Goal: Task Accomplishment & Management: Manage account settings

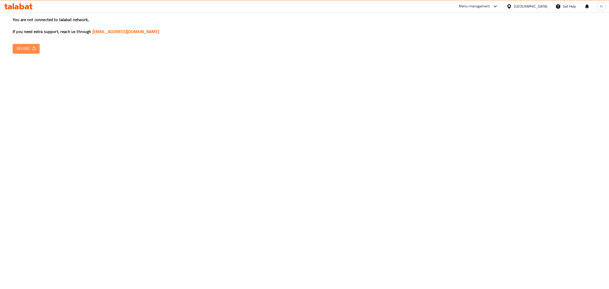
click at [27, 49] on span "Reload" at bounding box center [26, 48] width 19 height 6
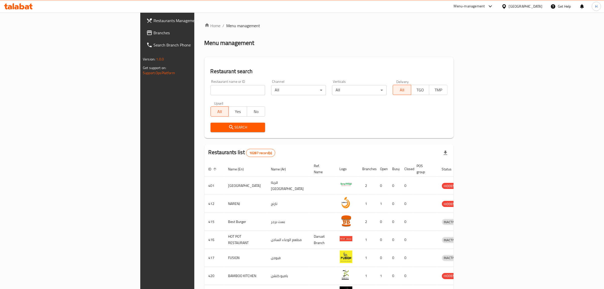
click at [154, 31] on span "Branches" at bounding box center [196, 33] width 84 height 6
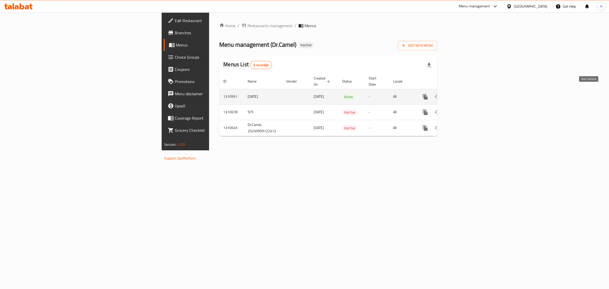
click at [468, 91] on link "enhanced table" at bounding box center [462, 97] width 12 height 12
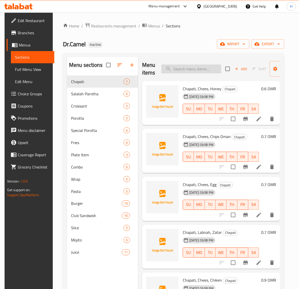
click at [195, 71] on input "search" at bounding box center [191, 68] width 60 height 9
paste input "Wrap"
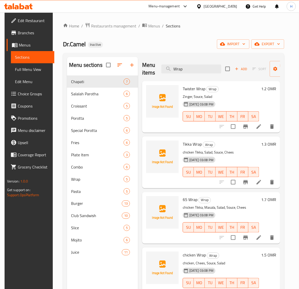
type input "Wrap"
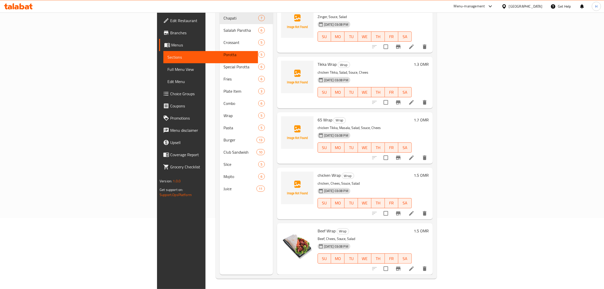
scroll to position [1, 0]
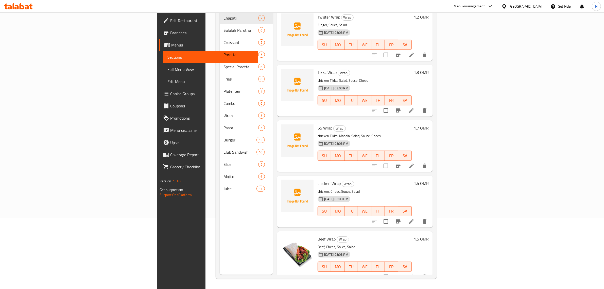
click at [541, 7] on div "[GEOGRAPHIC_DATA]" at bounding box center [525, 7] width 33 height 6
click at [494, 133] on div "[GEOGRAPHIC_DATA]" at bounding box center [487, 134] width 33 height 6
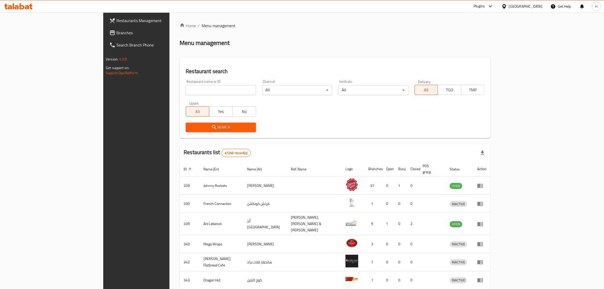
click at [116, 33] on span "Branches" at bounding box center [158, 33] width 84 height 6
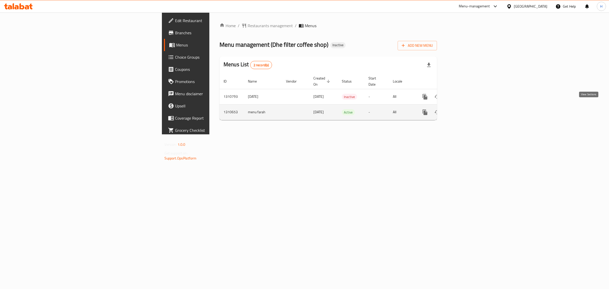
click at [465, 109] on icon "enhanced table" at bounding box center [462, 112] width 6 height 6
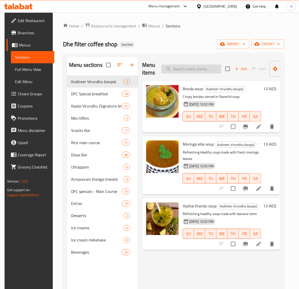
click at [190, 69] on input "search" at bounding box center [191, 68] width 60 height 9
paste input "Chilli Mini idli"
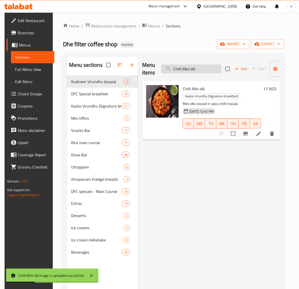
click at [195, 68] on input "Chilli Mini idli" at bounding box center [191, 68] width 60 height 9
paste input "urd Vadai (2pc)"
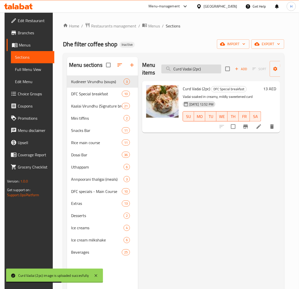
click at [190, 69] on input "Curd Vadai (2pc)" at bounding box center [191, 68] width 60 height 9
paste input "Flavoured rice of the day"
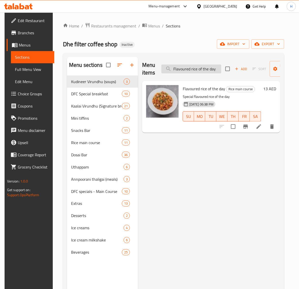
click at [195, 69] on input "Flavoured rice of the day" at bounding box center [191, 68] width 60 height 9
paste input "Ghee dosai"
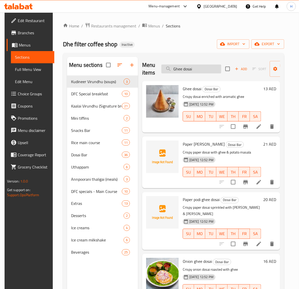
click at [196, 69] on input "Ghee dosai" at bounding box center [191, 68] width 60 height 9
paste input "masala"
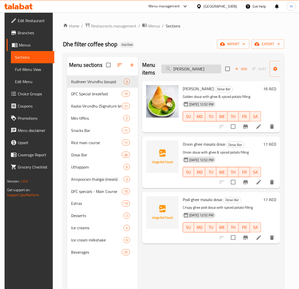
click at [188, 71] on input "[PERSON_NAME]" at bounding box center [191, 68] width 60 height 9
paste input "Idiyappam with sugar syrup"
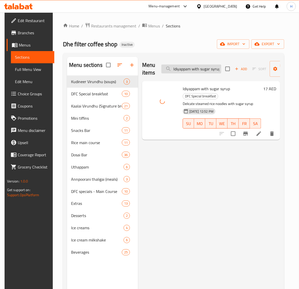
click at [196, 70] on input "Idiyappam with sugar syrup" at bounding box center [191, 68] width 60 height 9
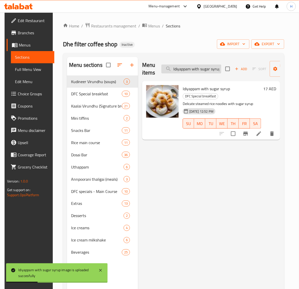
paste input "s"
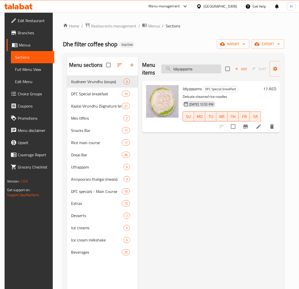
click at [198, 70] on input "Idiyappams" at bounding box center [191, 68] width 60 height 9
paste input "li + Vadai platter (2+1pc)"
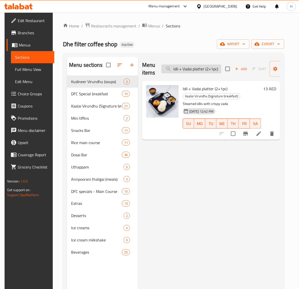
click at [188, 68] on input "Idli + Vadai platter (2+1pc)" at bounding box center [191, 68] width 60 height 9
paste input "Sambar dip (2"
click at [205, 69] on input "Idli Sambar dip (2pc)" at bounding box center [191, 68] width 60 height 9
paste input "Kal dosai"
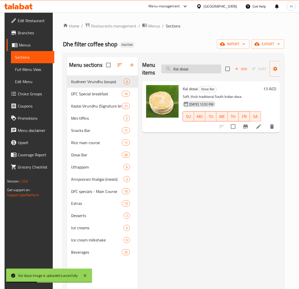
click at [197, 73] on input "Kal dosai" at bounding box center [191, 68] width 60 height 9
paste input "nchipuram Idl"
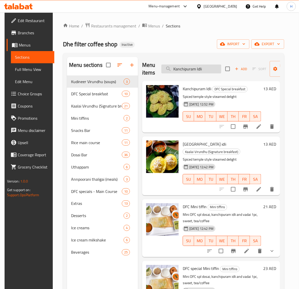
click at [199, 71] on input "Kanchipuram Idli" at bounding box center [191, 68] width 60 height 9
paste input "Masala dosa"
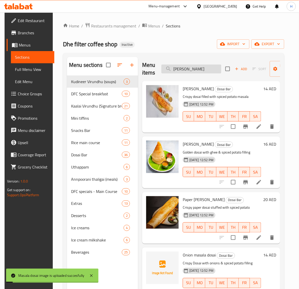
click at [194, 70] on input "[PERSON_NAME]" at bounding box center [191, 68] width 60 height 9
paste input "urunga elai"
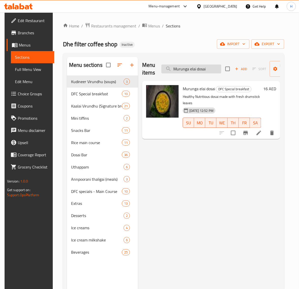
click at [209, 72] on input "Murunga elai dosai" at bounding box center [191, 68] width 60 height 9
paste input "shroom biryani"
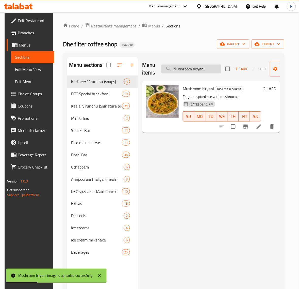
click at [200, 69] on input "Mushroom biryani" at bounding box center [191, 68] width 60 height 9
paste input "Onion dosai"
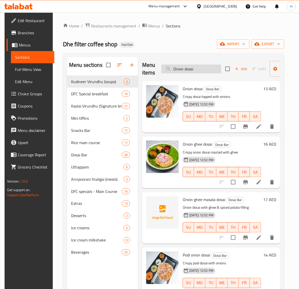
click at [195, 72] on input "Onion dosai" at bounding box center [191, 68] width 60 height 9
paste input "[PERSON_NAME]"
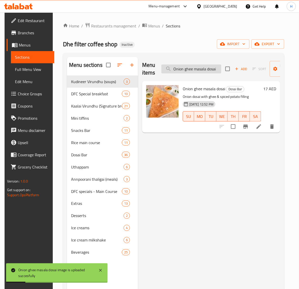
click at [196, 70] on input "Onion ghee masala dosai" at bounding box center [191, 68] width 60 height 9
paste input "search"
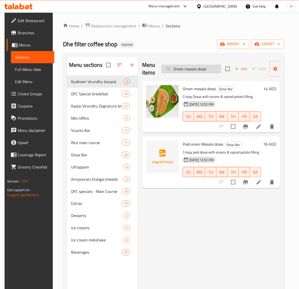
click at [200, 69] on input "Onion masala dosai" at bounding box center [191, 68] width 60 height 9
paste input "[PERSON_NAME]"
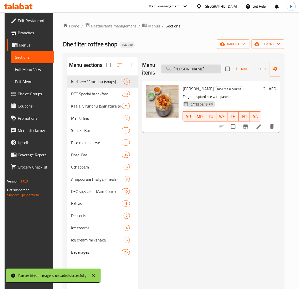
click at [207, 72] on input "[PERSON_NAME]" at bounding box center [191, 68] width 60 height 9
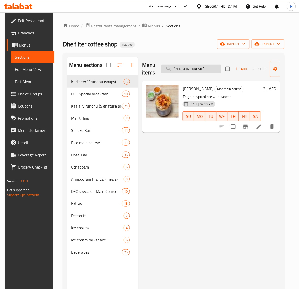
paste input "per ghee roast dosai"
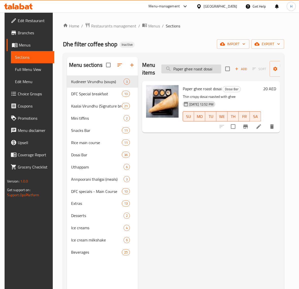
click at [198, 69] on input "Paper ghee roast dosai" at bounding box center [191, 68] width 60 height 9
paste input "[PERSON_NAME]"
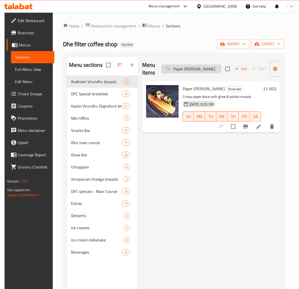
click at [203, 70] on input "Paper [PERSON_NAME]" at bounding box center [191, 68] width 60 height 9
paste input "podi"
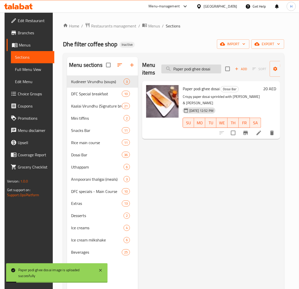
click at [186, 70] on input "Paper podi ghee dosai" at bounding box center [191, 68] width 60 height 9
paste input "roast"
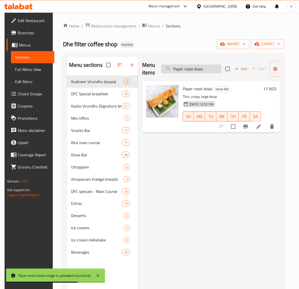
click at [195, 69] on input "Paper roast dosai" at bounding box center [191, 68] width 60 height 9
paste input "esarattu"
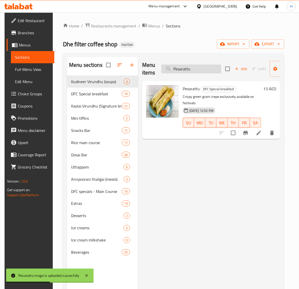
click at [183, 68] on input "Pesarattu" at bounding box center [191, 68] width 60 height 9
paste input "Steaming Idli (1pc)"
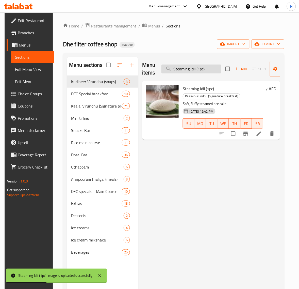
click at [197, 71] on input "Steaming Idli (1pc)" at bounding box center [191, 68] width 60 height 9
paste input "2"
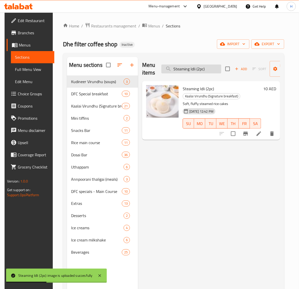
click at [192, 71] on input "Steaming Idli (2pc)" at bounding box center [191, 68] width 60 height 9
paste input "Veg biryani"
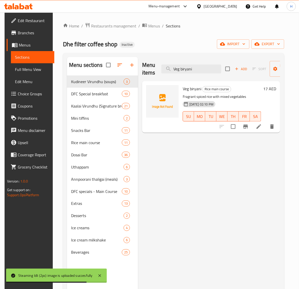
type input "Veg biryani"
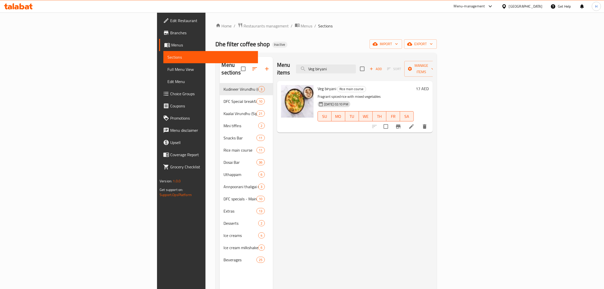
drag, startPoint x: 64, startPoint y: 73, endPoint x: 413, endPoint y: 31, distance: 351.1
click at [163, 73] on link "Full Menu View" at bounding box center [210, 69] width 95 height 12
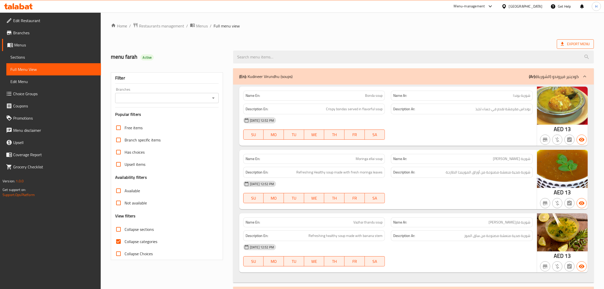
click at [579, 42] on span "Export Menu" at bounding box center [575, 44] width 29 height 6
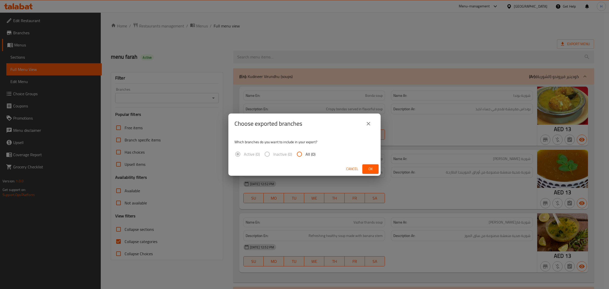
click at [298, 150] on input "All (0)" at bounding box center [299, 154] width 12 height 12
radio input "true"
drag, startPoint x: 298, startPoint y: 150, endPoint x: 371, endPoint y: 171, distance: 75.7
click at [374, 171] on span "Ok" at bounding box center [370, 169] width 8 height 6
click at [370, 170] on span "Ok" at bounding box center [370, 169] width 8 height 6
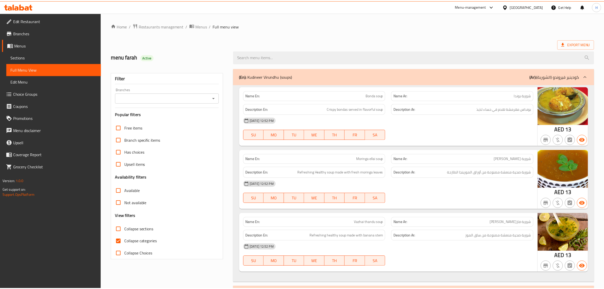
scroll to position [42, 0]
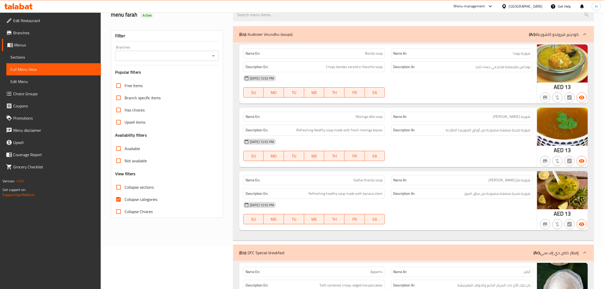
click at [129, 197] on span "Collapse categories" at bounding box center [141, 199] width 33 height 6
click at [125, 197] on input "Collapse categories" at bounding box center [118, 199] width 12 height 12
checkbox input "false"
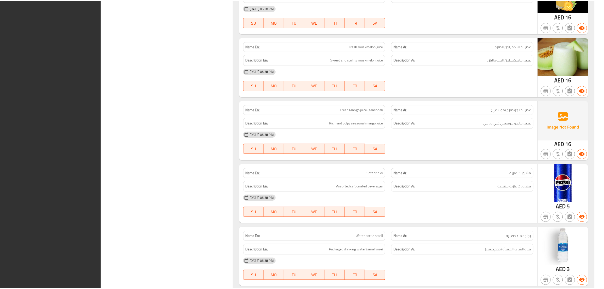
scroll to position [11518, 0]
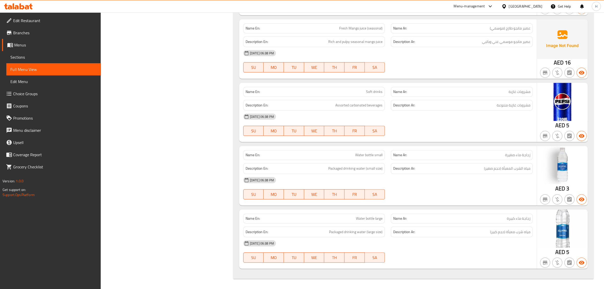
click at [521, 5] on div "[GEOGRAPHIC_DATA]" at bounding box center [525, 7] width 33 height 6
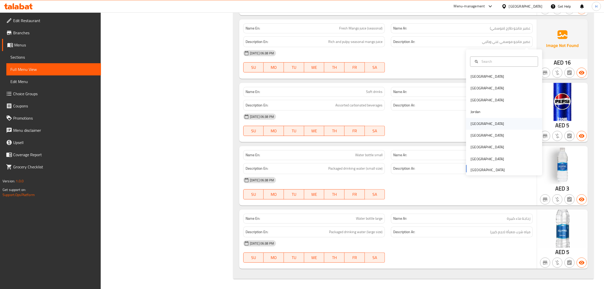
click at [497, 118] on div "Kuwait" at bounding box center [504, 124] width 76 height 12
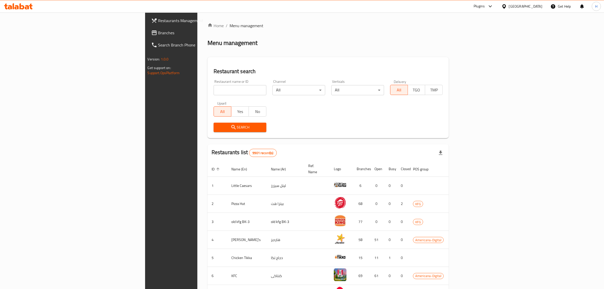
click at [537, 7] on div "Kuwait" at bounding box center [525, 7] width 33 height 6
click at [492, 134] on div "[GEOGRAPHIC_DATA]" at bounding box center [487, 133] width 33 height 6
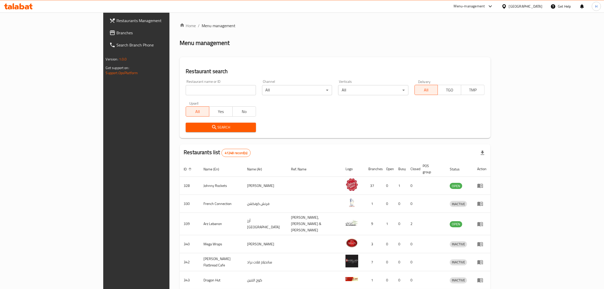
click at [116, 33] on span "Branches" at bounding box center [158, 33] width 84 height 6
